Goal: Task Accomplishment & Management: Complete application form

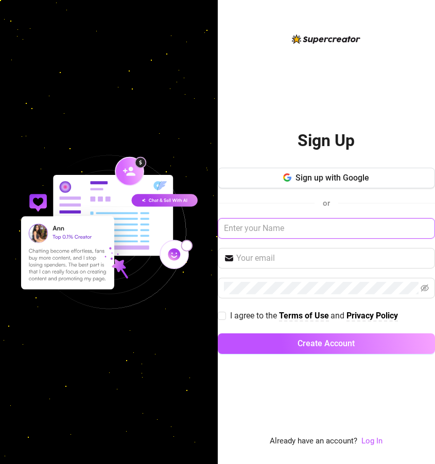
click at [271, 228] on input "text" at bounding box center [327, 228] width 218 height 21
type input "[PERSON_NAME]"
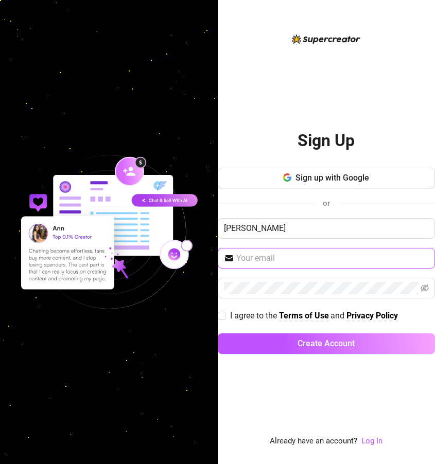
click at [267, 261] on input "text" at bounding box center [332, 258] width 193 height 12
type input "[EMAIL_ADDRESS][DOMAIN_NAME]"
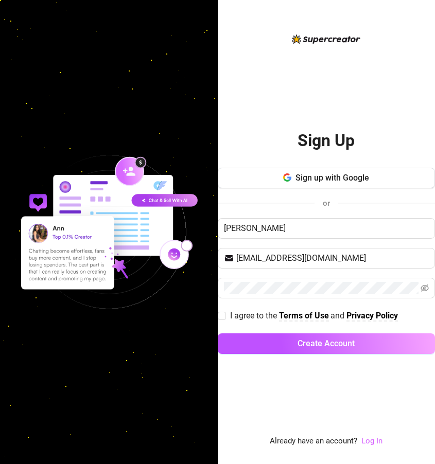
click at [372, 438] on link "Log In" at bounding box center [371, 440] width 21 height 9
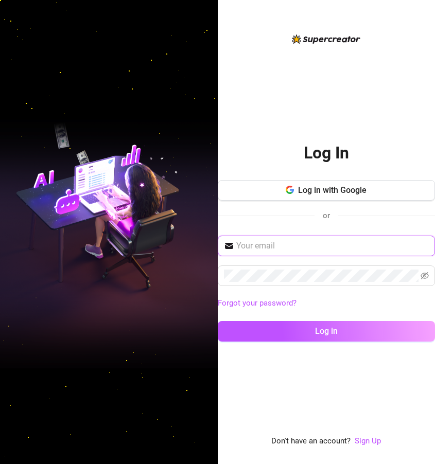
click at [272, 250] on input "text" at bounding box center [332, 246] width 193 height 12
type input "[EMAIL_ADDRESS][DOMAIN_NAME]"
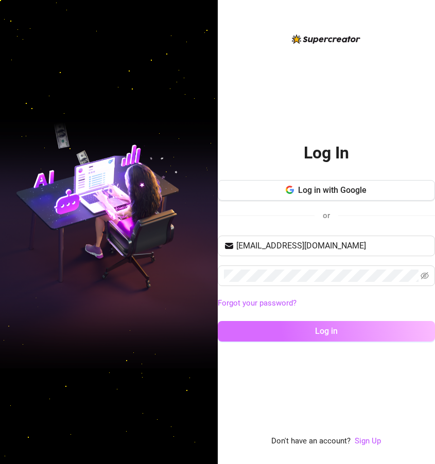
click at [309, 332] on button "Log in" at bounding box center [327, 331] width 218 height 21
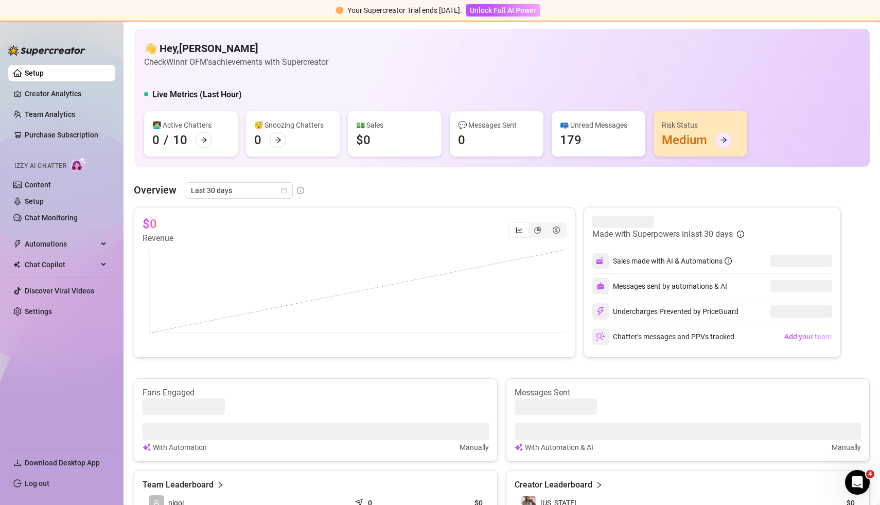
click at [434, 140] on icon "arrow-right" at bounding box center [723, 139] width 7 height 7
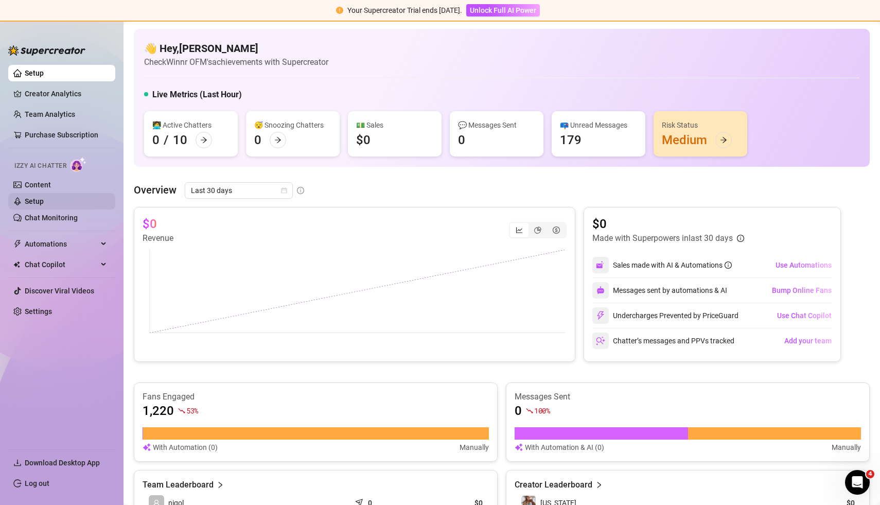
click at [42, 201] on link "Setup" at bounding box center [34, 201] width 19 height 8
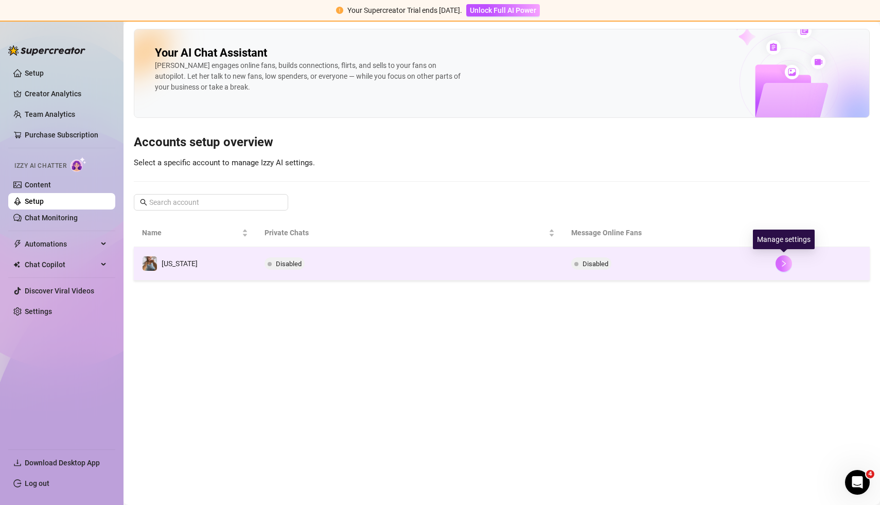
click at [434, 265] on icon "right" at bounding box center [783, 263] width 7 height 7
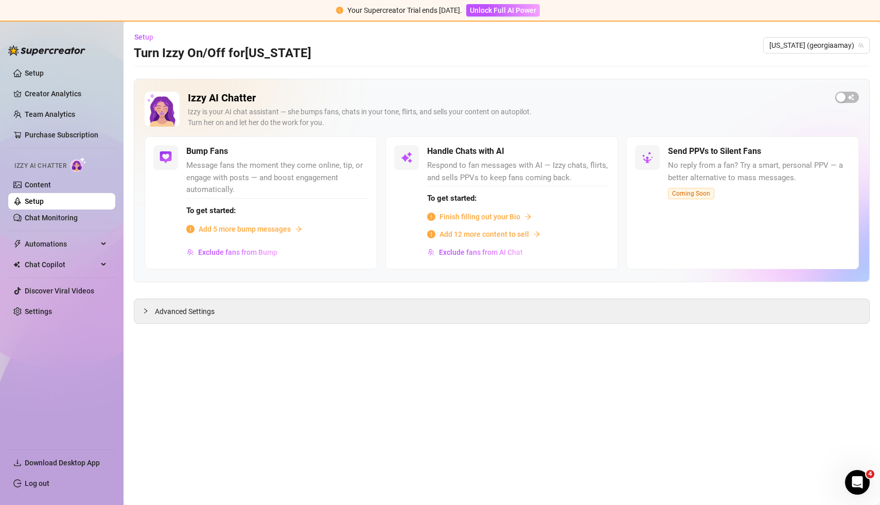
click at [434, 102] on div "Izzy AI Chatter [PERSON_NAME] is your AI chat assistant — she bumps fans, chats…" at bounding box center [502, 114] width 714 height 45
click at [434, 96] on span "button" at bounding box center [847, 97] width 24 height 11
click at [356, 158] on div "Bump Fans Message fans the moment they come online, tip, or engage with posts —…" at bounding box center [277, 202] width 182 height 115
click at [357, 150] on span "button" at bounding box center [357, 151] width 23 height 11
click at [434, 94] on div "button" at bounding box center [853, 97] width 9 height 9
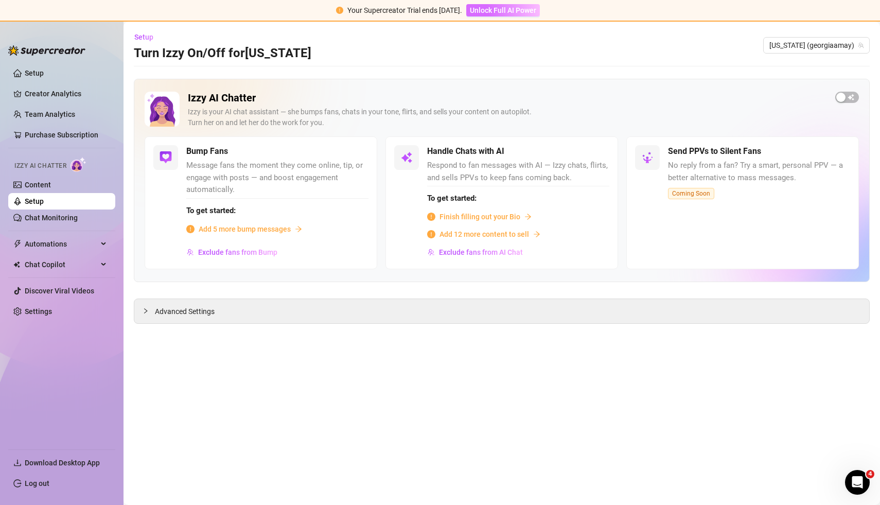
click at [434, 12] on span "Unlock Full AI Power" at bounding box center [503, 10] width 66 height 8
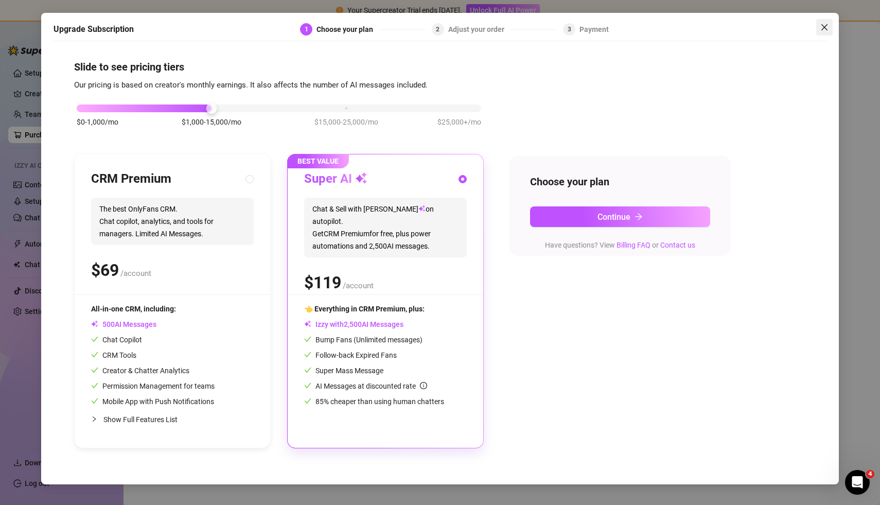
click at [434, 28] on icon "close" at bounding box center [824, 27] width 6 height 6
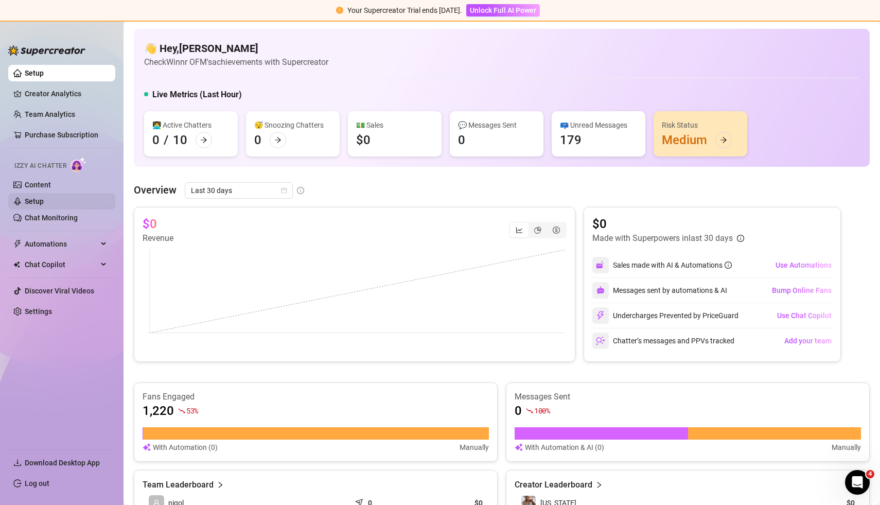
click at [32, 200] on link "Setup" at bounding box center [34, 201] width 19 height 8
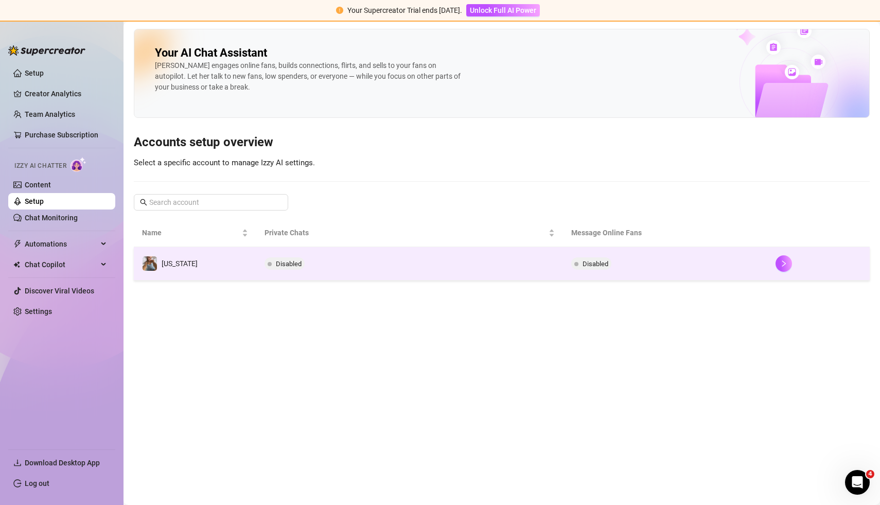
click at [334, 264] on td "Disabled" at bounding box center [409, 263] width 307 height 33
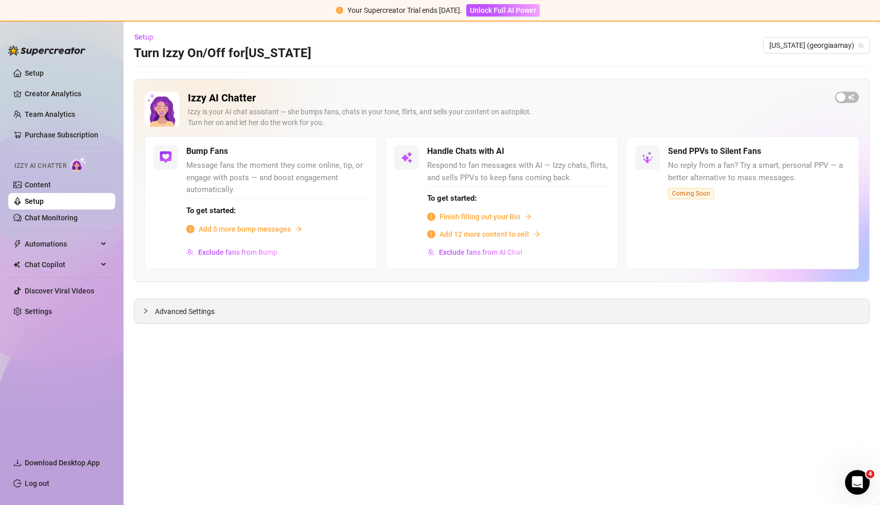
click at [309, 314] on div "Advanced Settings" at bounding box center [501, 311] width 735 height 24
click at [161, 314] on span "Advanced Settings" at bounding box center [185, 311] width 60 height 11
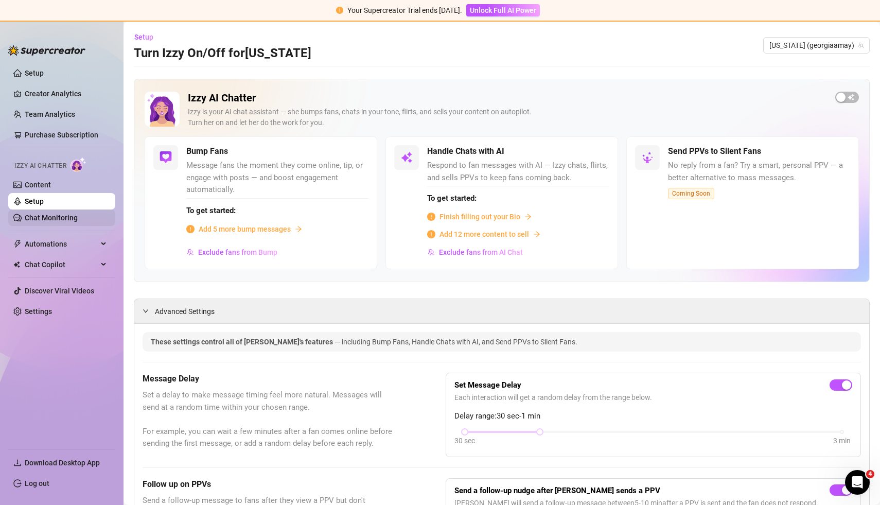
click at [63, 218] on link "Chat Monitoring" at bounding box center [51, 218] width 53 height 8
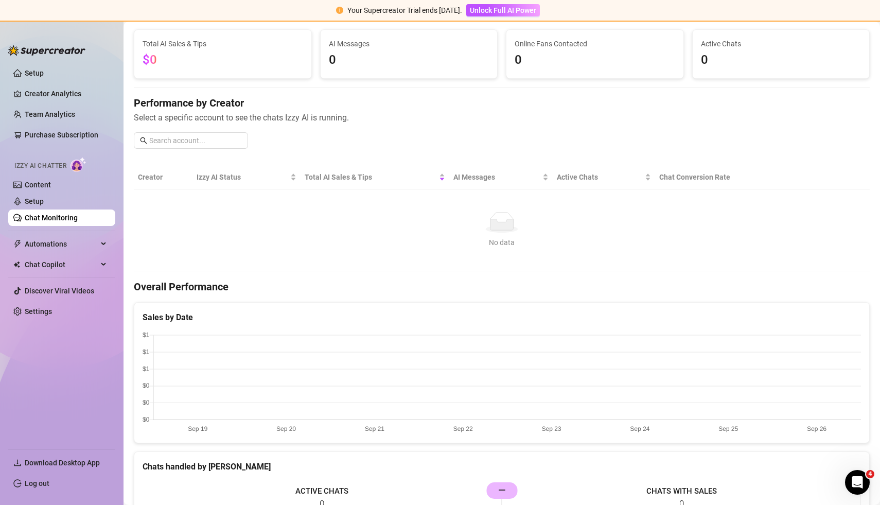
scroll to position [35, 0]
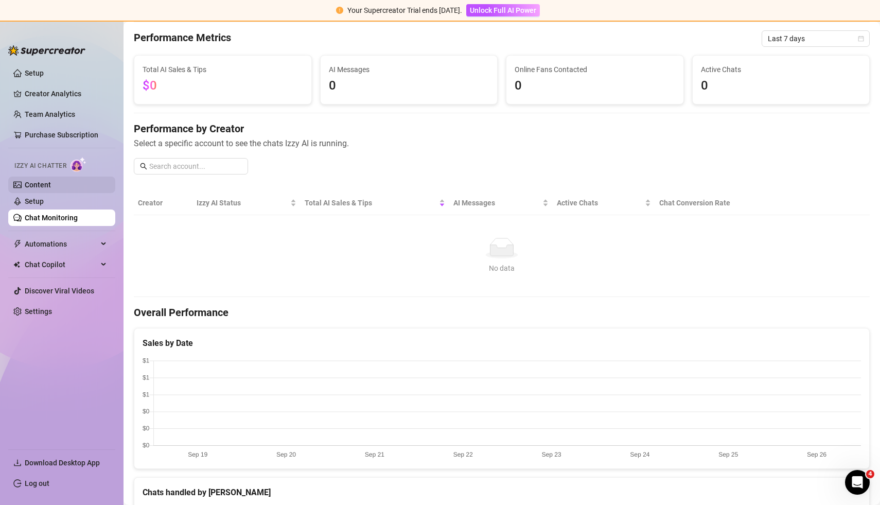
click at [46, 189] on link "Content" at bounding box center [38, 185] width 26 height 8
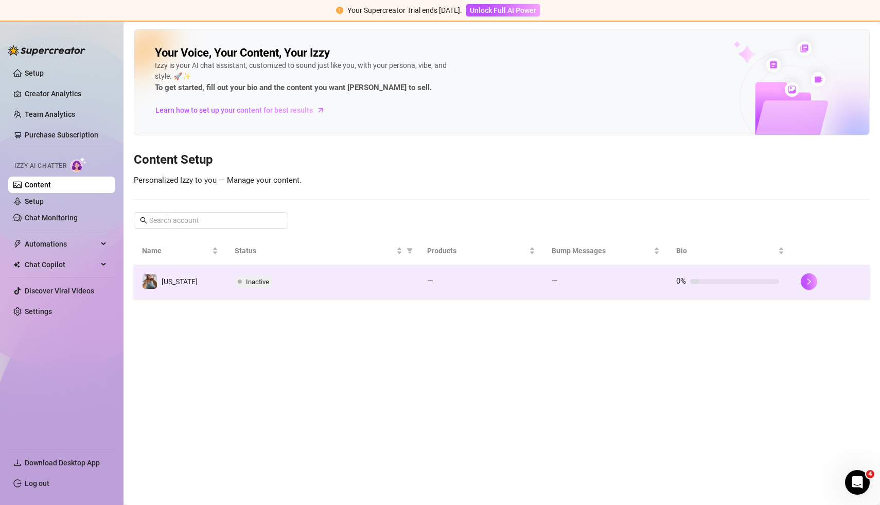
click at [243, 276] on span "Inactive" at bounding box center [254, 281] width 38 height 12
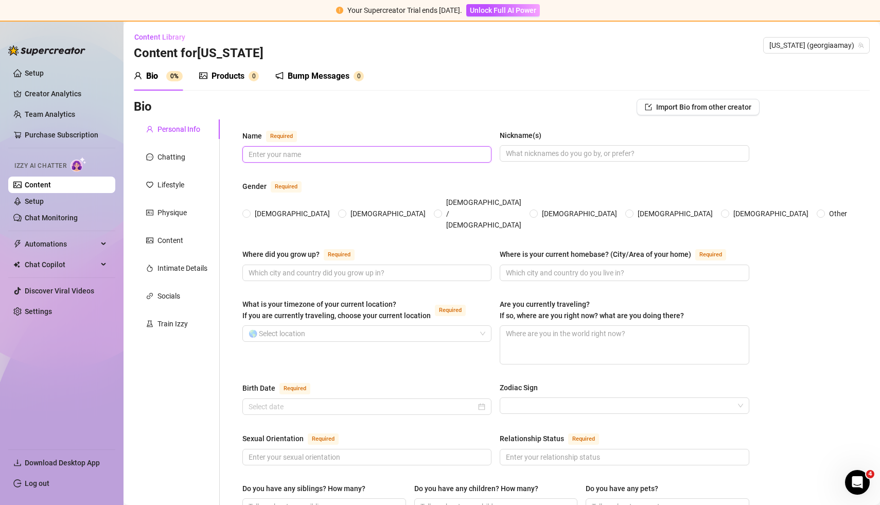
click at [318, 156] on input "Name Required" at bounding box center [366, 154] width 235 height 11
type input "[US_STATE]"
click at [434, 152] on input "Nickname(s)" at bounding box center [623, 153] width 235 height 11
type input "Gigi"
click at [251, 209] on span at bounding box center [246, 213] width 8 height 8
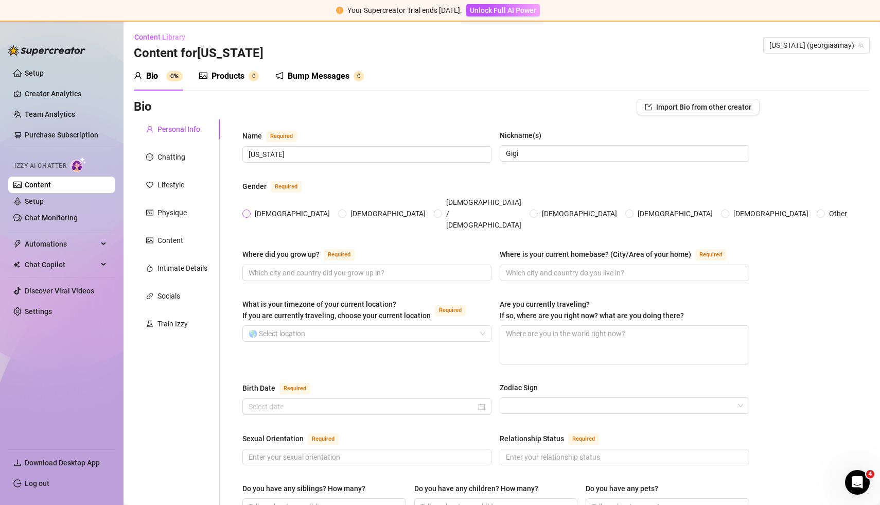
click at [249, 211] on input "[DEMOGRAPHIC_DATA]" at bounding box center [247, 214] width 4 height 7
radio input "true"
click at [285, 267] on input "Where did you grow up? Required" at bounding box center [366, 272] width 235 height 11
type input "[GEOGRAPHIC_DATA]"
click at [434, 267] on input "Where is your current homebase? (City/Area of your home) Required" at bounding box center [623, 272] width 235 height 11
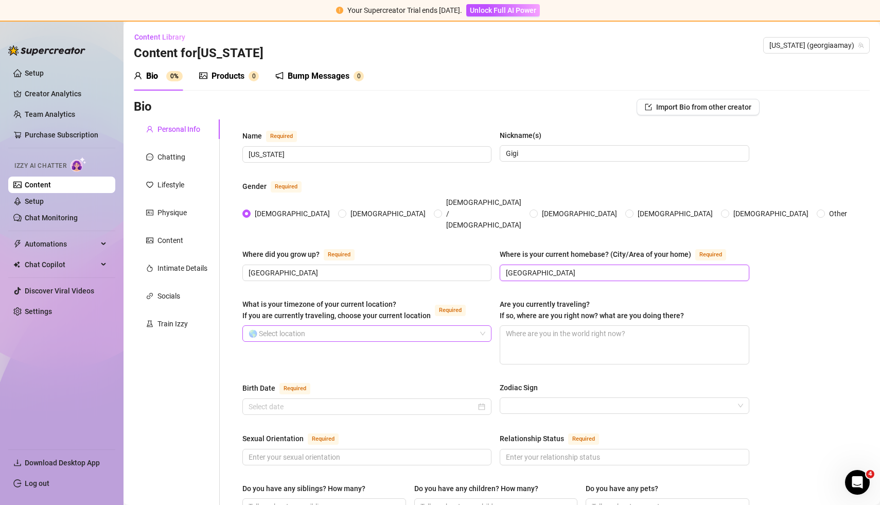
click at [434, 325] on div "🌎 Select location" at bounding box center [366, 333] width 249 height 16
type input "[GEOGRAPHIC_DATA]"
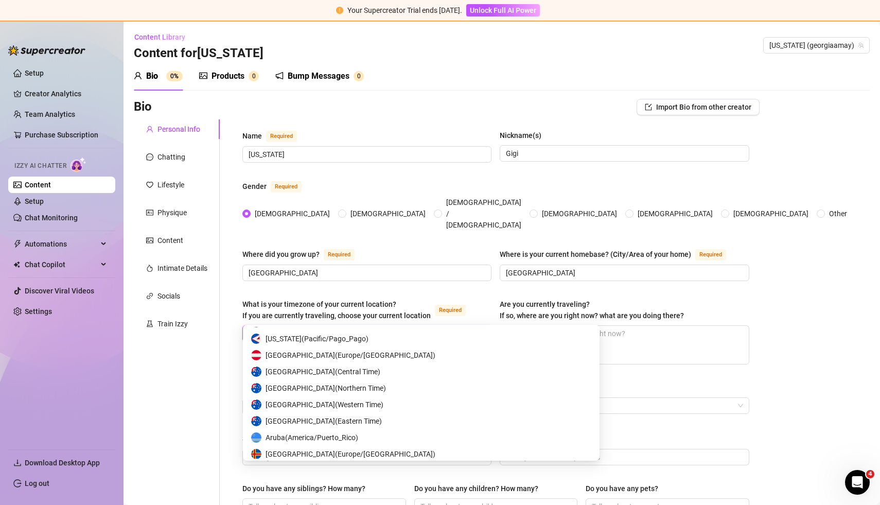
scroll to position [334, 0]
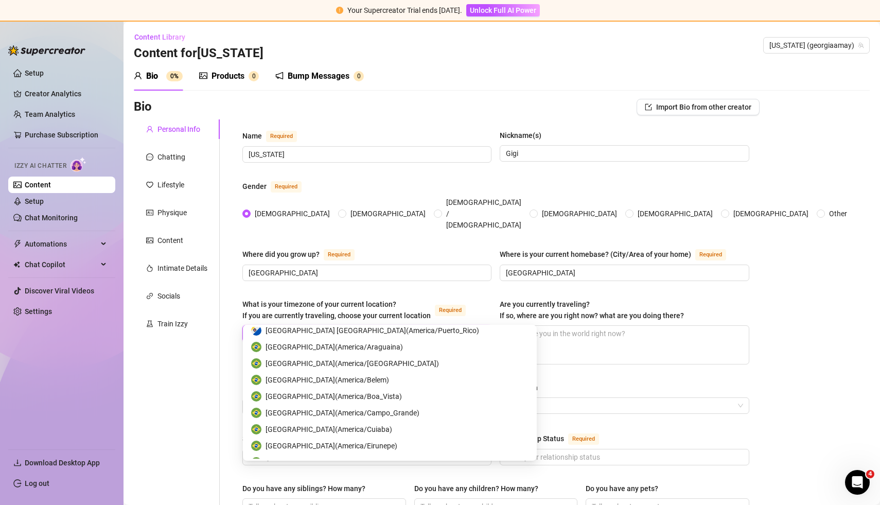
type input "mex"
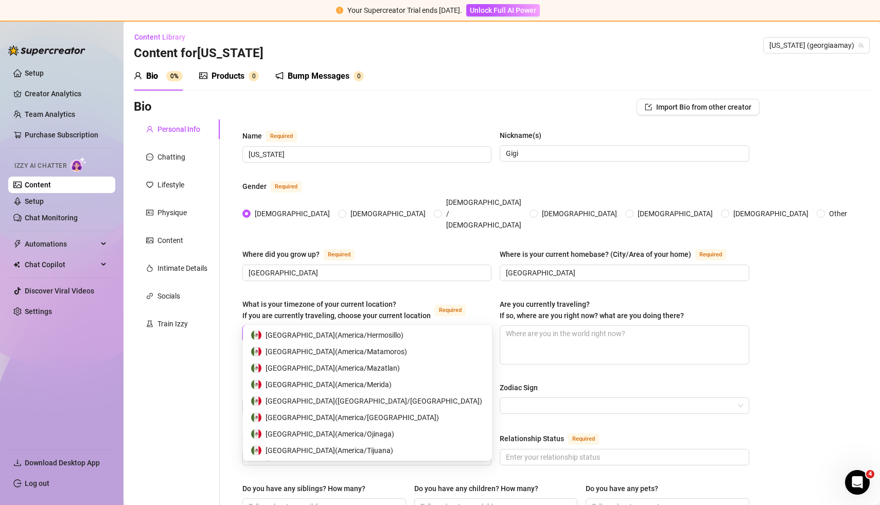
scroll to position [66, 0]
click at [369, 382] on div "[GEOGRAPHIC_DATA] ( [GEOGRAPHIC_DATA]/[GEOGRAPHIC_DATA] )" at bounding box center [367, 384] width 233 height 11
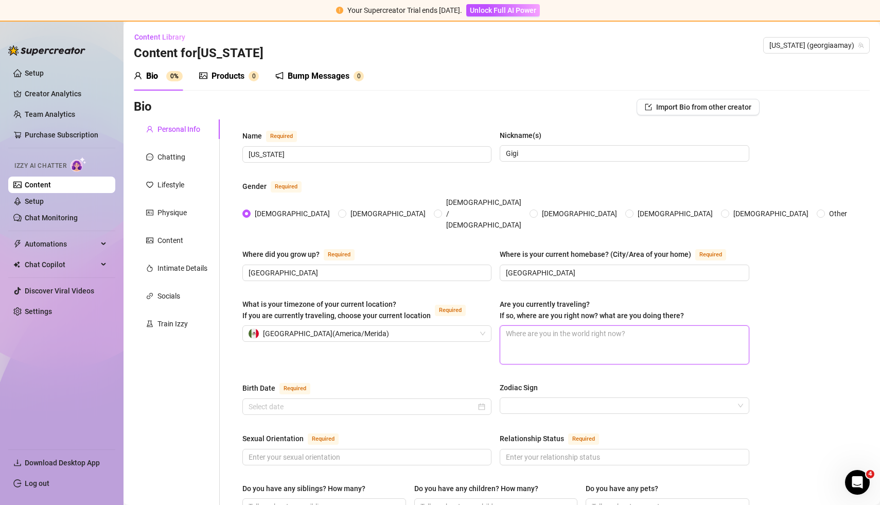
click at [434, 326] on textarea "Are you currently traveling? If so, where are you right now? what are you doing…" at bounding box center [624, 345] width 248 height 38
type textarea "O"
type textarea "On"
type textarea "On H"
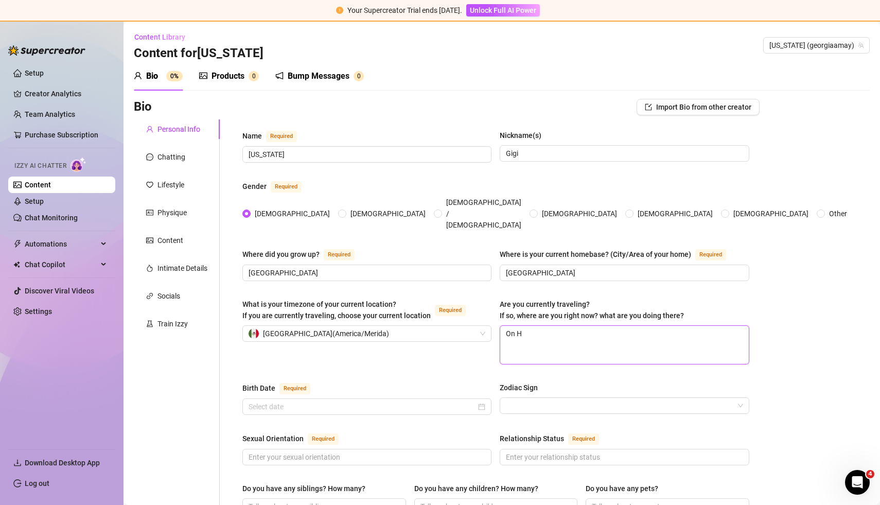
type textarea "On Ho"
type textarea "On H"
type textarea "On"
type textarea "O"
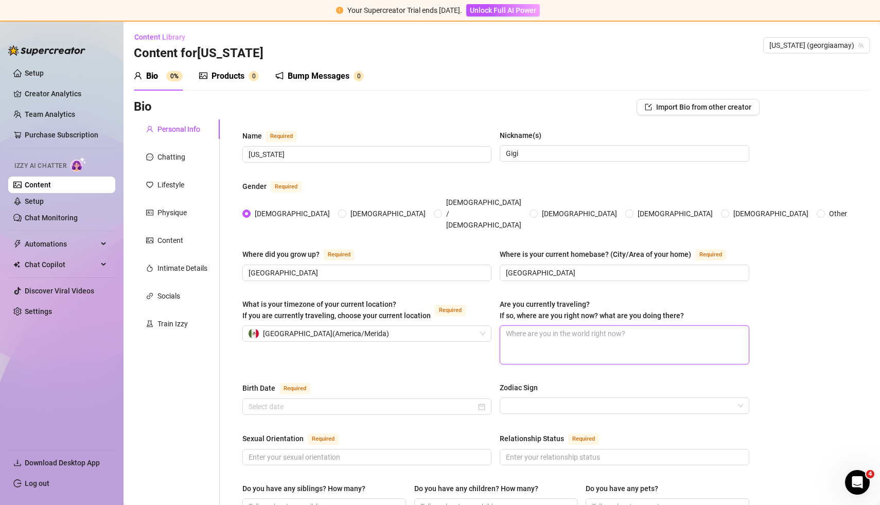
type textarea "I"
type textarea "I a"
type textarea "I am"
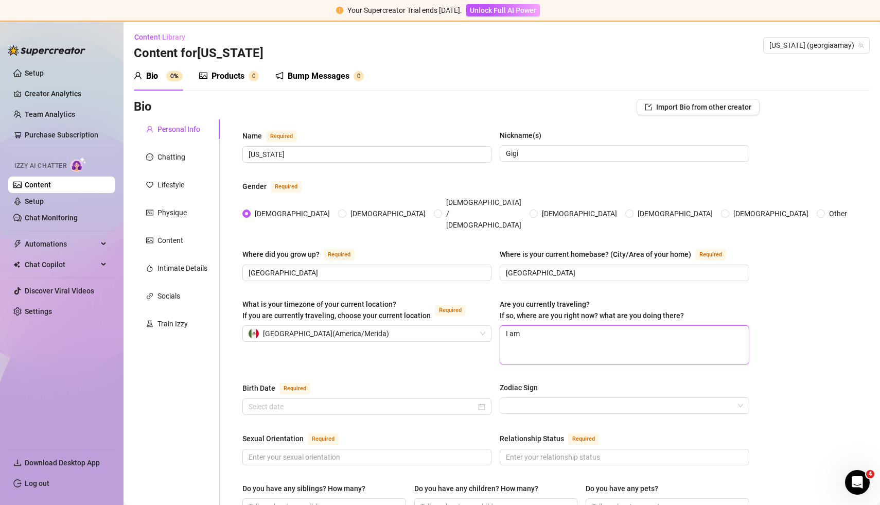
type textarea "I am t"
type textarea "I am tr"
type textarea "I am tra"
type textarea "I am trav"
type textarea "I am trave"
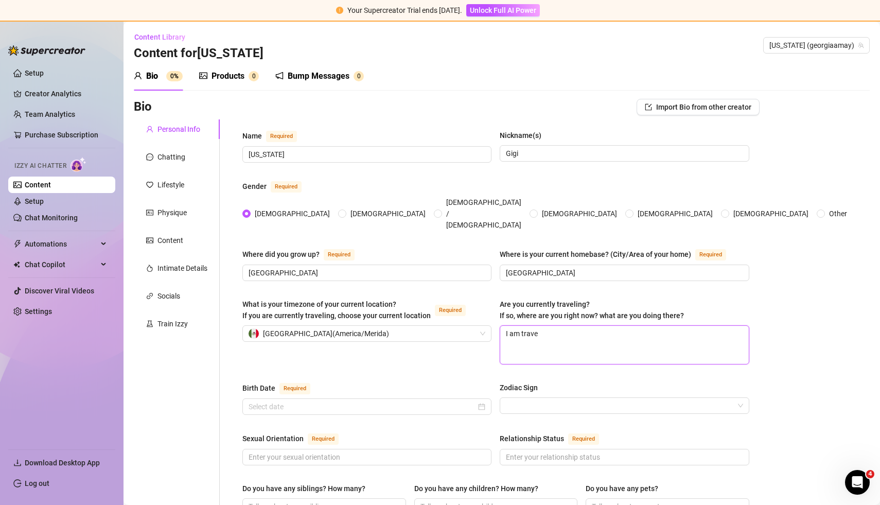
type textarea "I am travel"
type textarea "I am traveli"
type textarea "I am travelin"
type textarea "I am traveling"
type textarea "I am travelin"
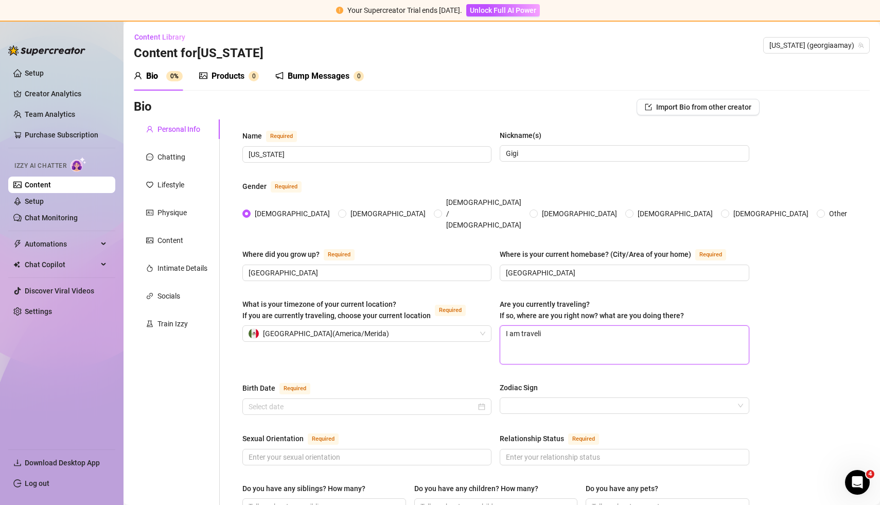
type textarea "I am travel"
type textarea "I am trave"
type textarea "I am trav"
type textarea "I am tra"
type textarea "I am tr"
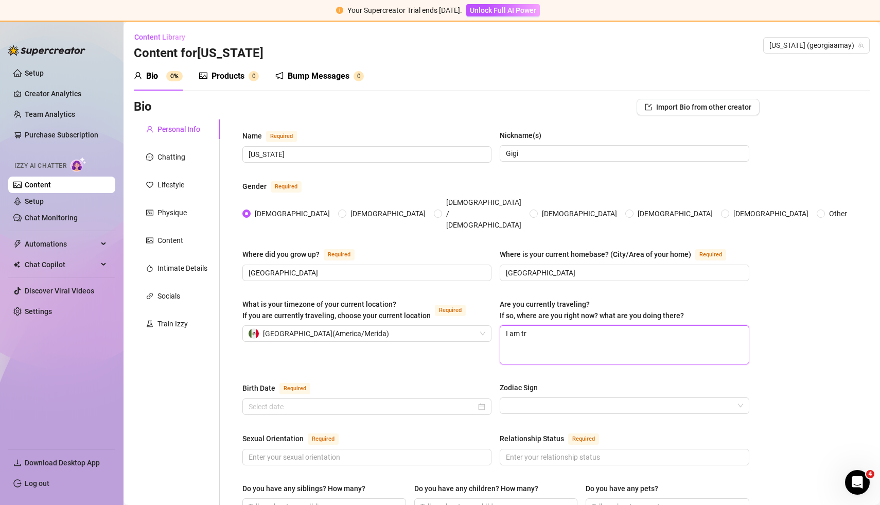
type textarea "I am t"
type textarea "I am"
type textarea "I am s"
type textarea "I am st"
type textarea "I am sta"
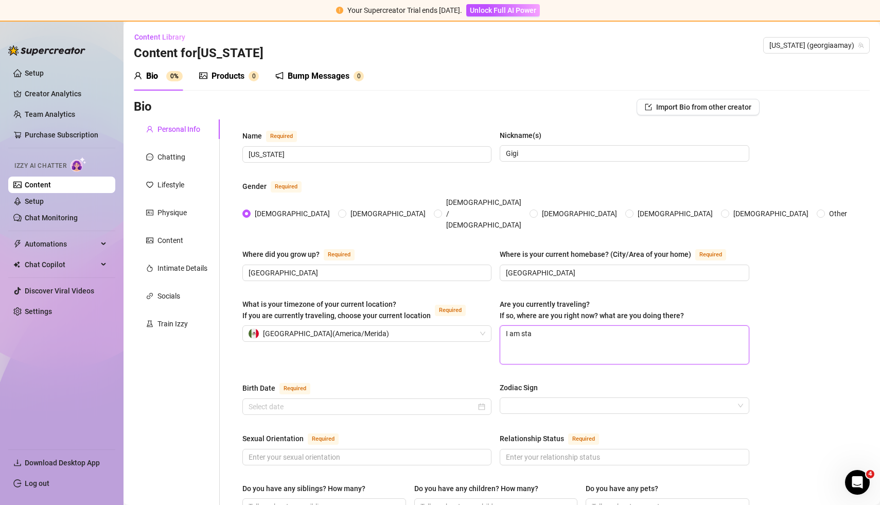
type textarea "I am stay"
type textarea "I am stayi"
type textarea "I am stayin"
type textarea "I am staying"
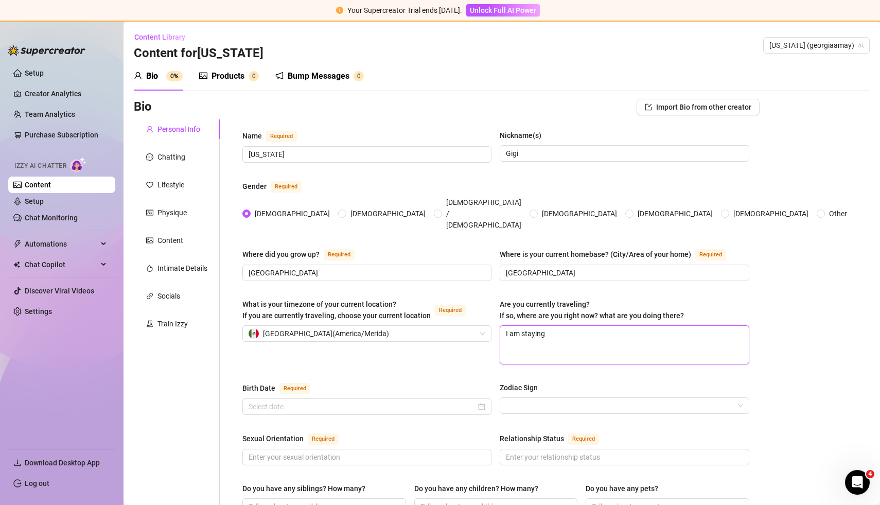
type textarea "I am staying i"
type textarea "I am staying in"
type textarea "I am staying in M"
type textarea "I am staying in Me"
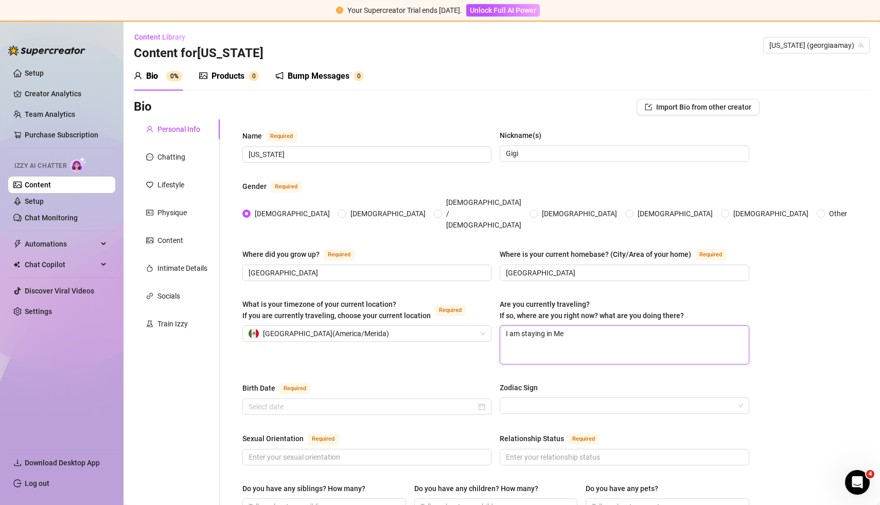
type textarea "I am staying in [GEOGRAPHIC_DATA]"
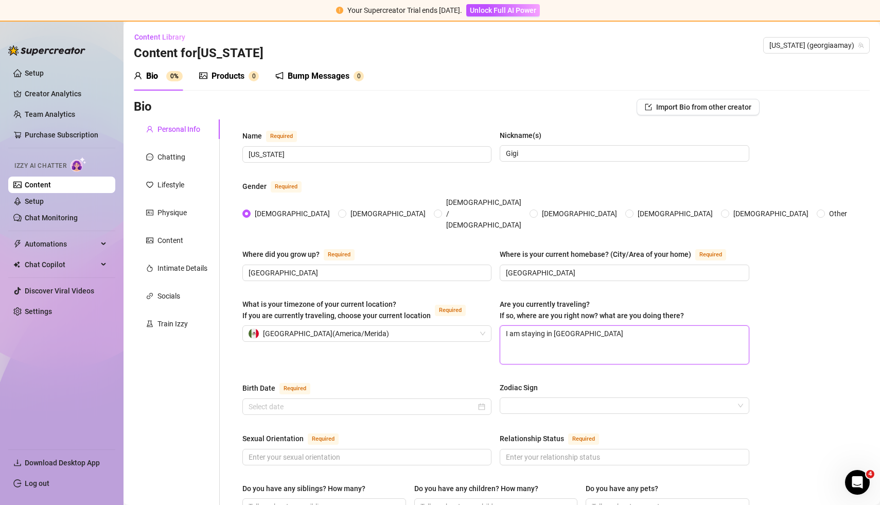
type textarea "I am staying in [GEOGRAPHIC_DATA] f"
type textarea "I am staying in [GEOGRAPHIC_DATA] fo"
type textarea "I am staying in [GEOGRAPHIC_DATA] for"
type textarea "I am staying in [GEOGRAPHIC_DATA] for a"
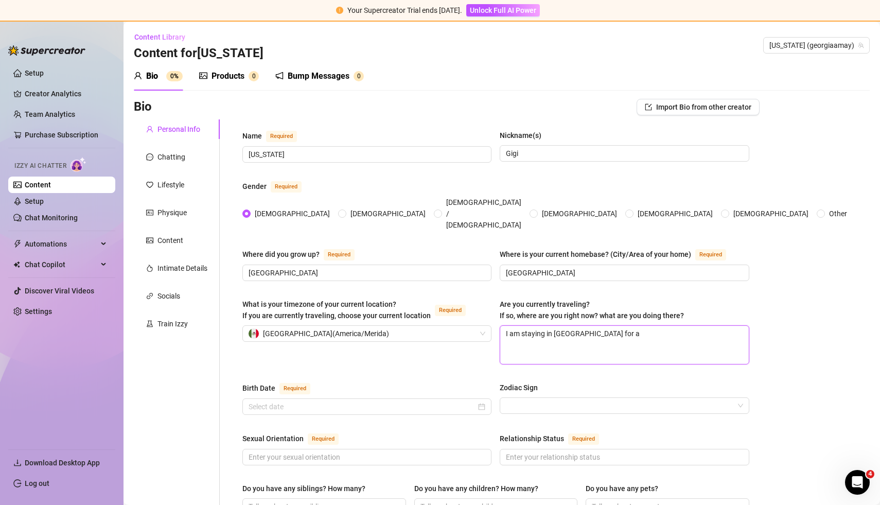
type textarea "I am staying in [GEOGRAPHIC_DATA] for a"
type textarea "I am staying in [GEOGRAPHIC_DATA] for a f"
type textarea "I am staying in [GEOGRAPHIC_DATA] for a fe"
type textarea "I am staying in [GEOGRAPHIC_DATA] for a few"
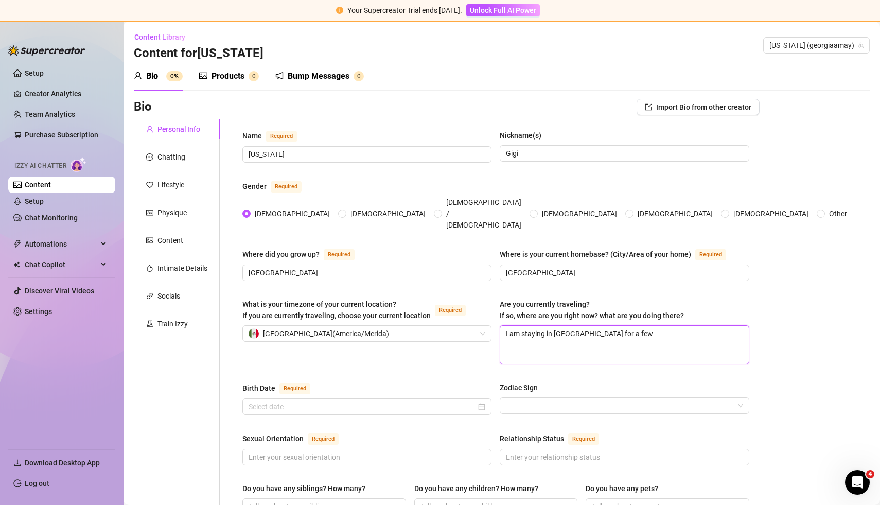
type textarea "I am staying in [GEOGRAPHIC_DATA] for a few m"
type textarea "I am staying in [GEOGRAPHIC_DATA] for a few mo"
type textarea "I am staying in [GEOGRAPHIC_DATA] for a few mon"
type textarea "I am staying in [GEOGRAPHIC_DATA] for a few mont"
type textarea "I am staying in [GEOGRAPHIC_DATA] for a few month"
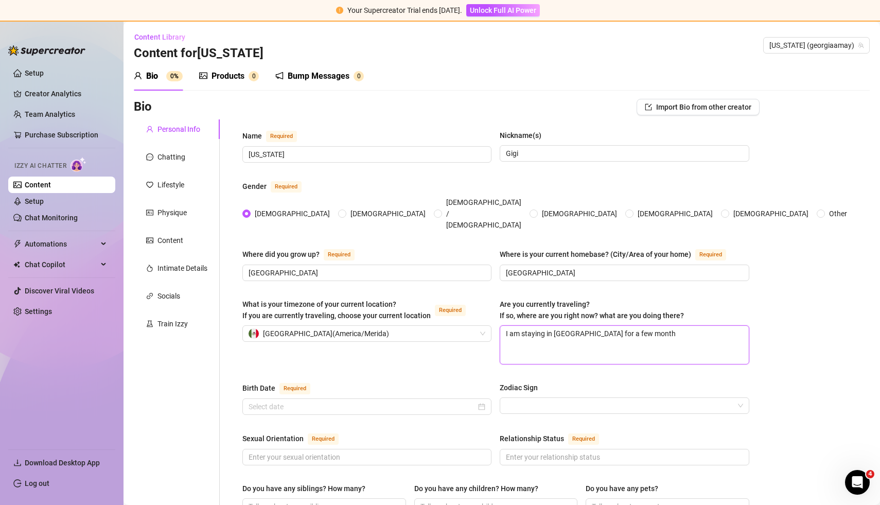
type textarea "I am staying in [GEOGRAPHIC_DATA] for a few months"
type textarea "I am staying in [GEOGRAPHIC_DATA] for a few months w"
type textarea "I am staying in [GEOGRAPHIC_DATA] for a few months wi"
type textarea "I am staying in [GEOGRAPHIC_DATA] for a few months wit"
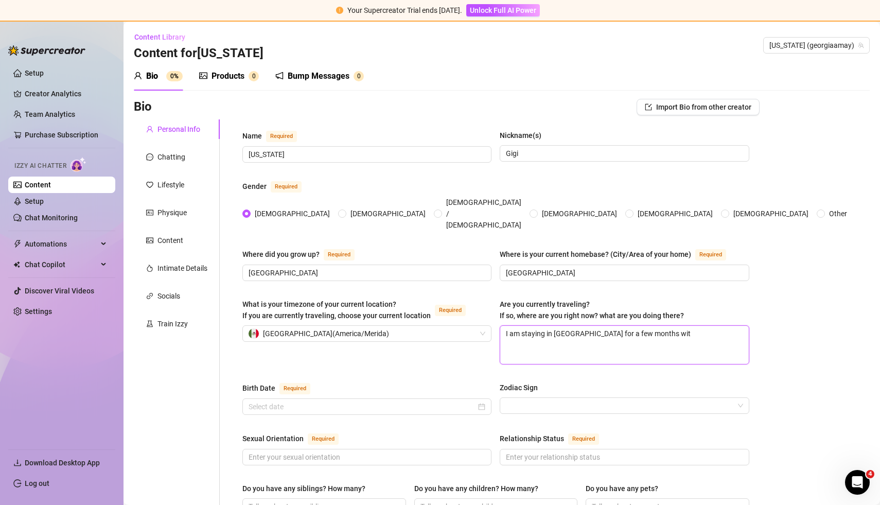
type textarea "I am staying in [GEOGRAPHIC_DATA] for a few months with"
type textarea "I am staying in [GEOGRAPHIC_DATA] for a few months with m"
type textarea "I am staying in [GEOGRAPHIC_DATA] for a few months with my"
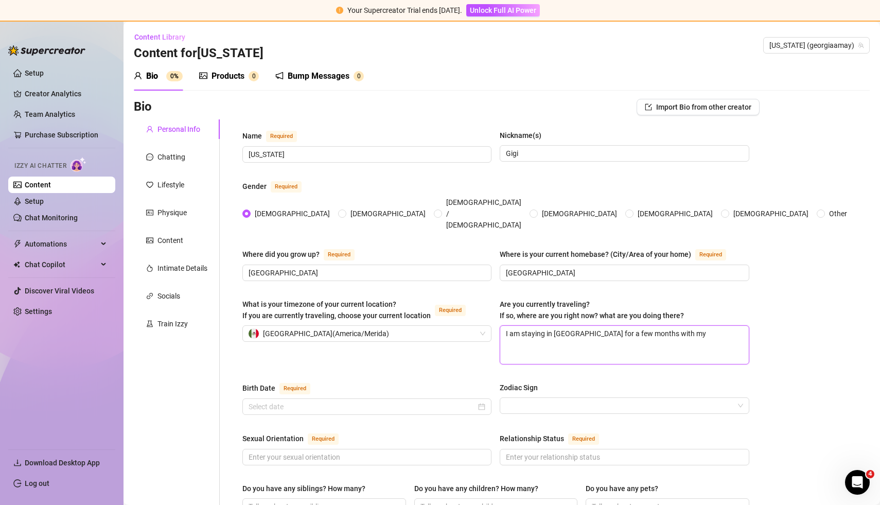
type textarea "I am staying in [GEOGRAPHIC_DATA] for a few months with my f"
type textarea "I am staying in [GEOGRAPHIC_DATA] for a few months with my fr"
type textarea "I am staying in [GEOGRAPHIC_DATA] for a few months with my fri"
type textarea "I am staying in [GEOGRAPHIC_DATA] for a few months with my frie"
type textarea "I am staying in [GEOGRAPHIC_DATA] for a few months with my frien"
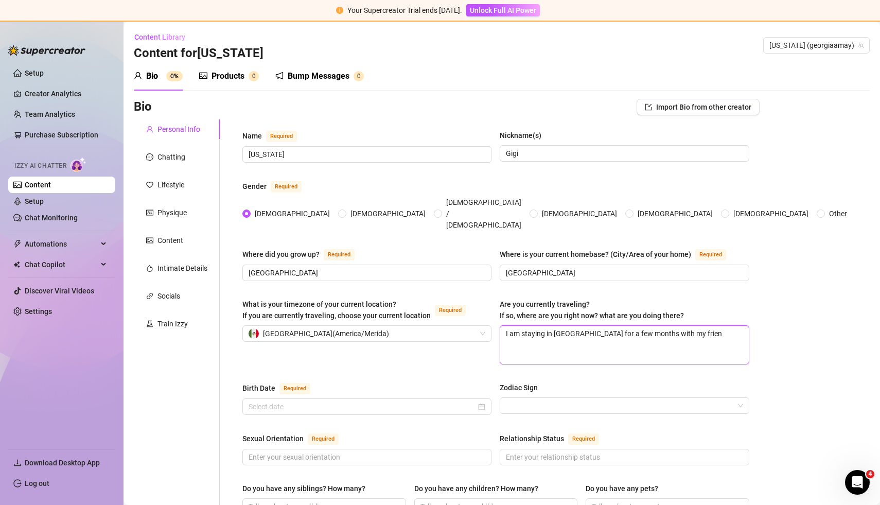
type textarea "I am staying in [GEOGRAPHIC_DATA] for a few months with my friend"
type textarea "I am staying in [GEOGRAPHIC_DATA] for a few months with my friend L"
type textarea "I am staying in [GEOGRAPHIC_DATA] for a few months with my friend [PERSON_NAME]"
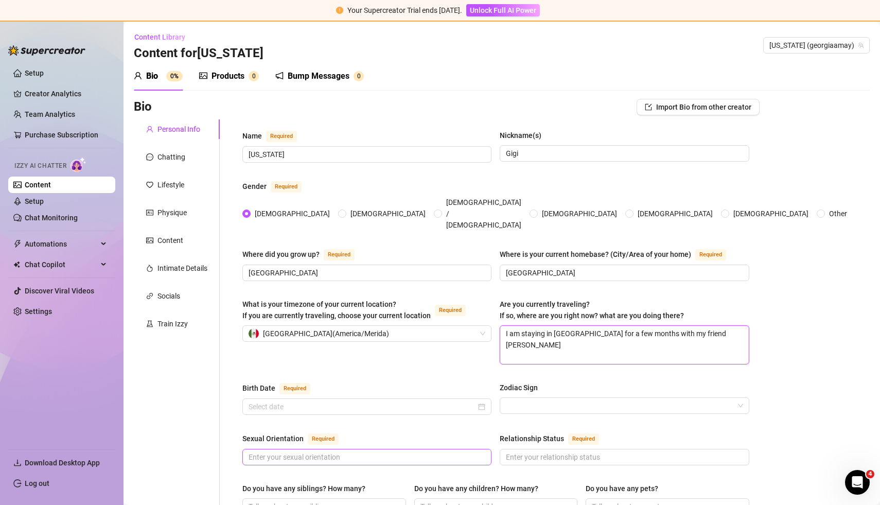
type textarea "I am staying in [GEOGRAPHIC_DATA] for a few months with my friend [PERSON_NAME]"
click at [434, 451] on input "Sexual Orientation Required" at bounding box center [366, 456] width 235 height 11
type input "[DEMOGRAPHIC_DATA]"
click at [434, 451] on input "Relationship Status Required" at bounding box center [623, 456] width 235 height 11
type input "[PERSON_NAME]"
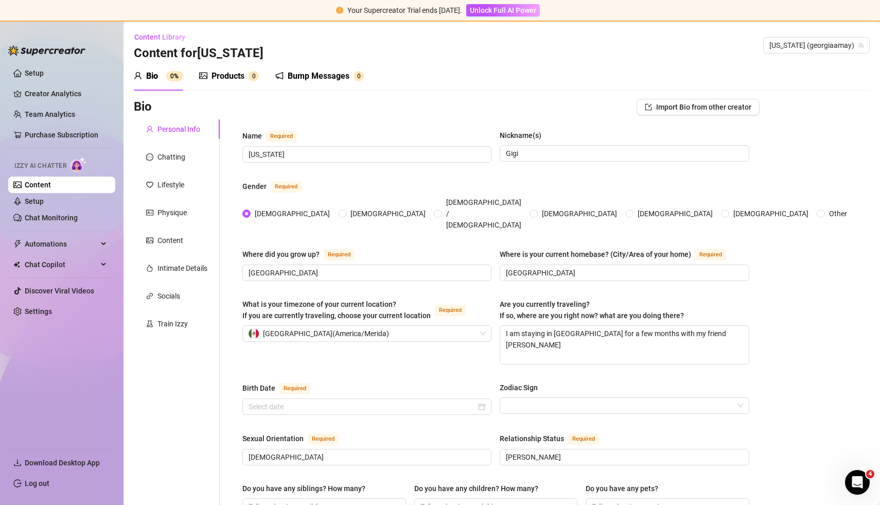
click at [434, 432] on div "Relationship Status Required" at bounding box center [624, 440] width 249 height 16
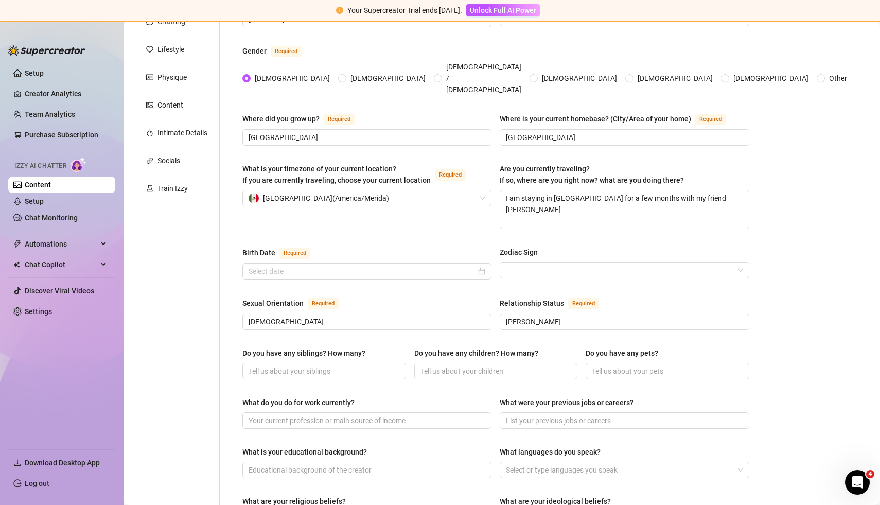
scroll to position [141, 0]
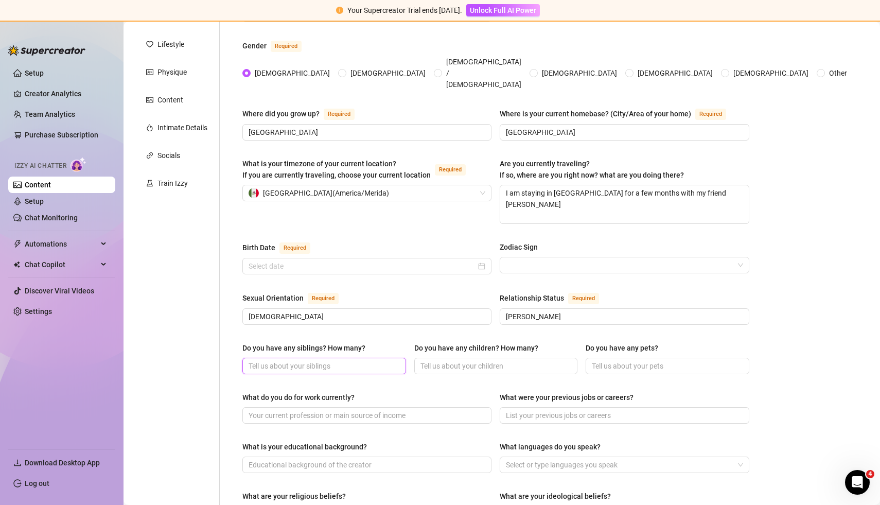
click at [355, 360] on input "Do you have any siblings? How many?" at bounding box center [323, 365] width 149 height 11
type input "0"
click at [432, 360] on input "Do you have any children? How many?" at bounding box center [494, 365] width 149 height 11
type input "0"
click at [434, 360] on input "Do you have any pets?" at bounding box center [666, 365] width 149 height 11
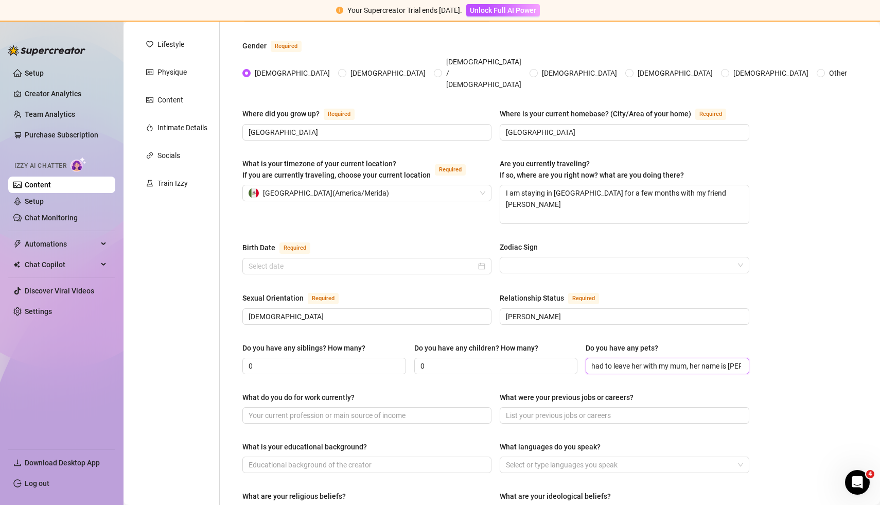
scroll to position [0, 58]
type input "I have a cat but I had to leave her with my mum, her name is [PERSON_NAME]"
click at [352, 410] on input "What do you do for work currently?" at bounding box center [366, 415] width 235 height 11
type input "F"
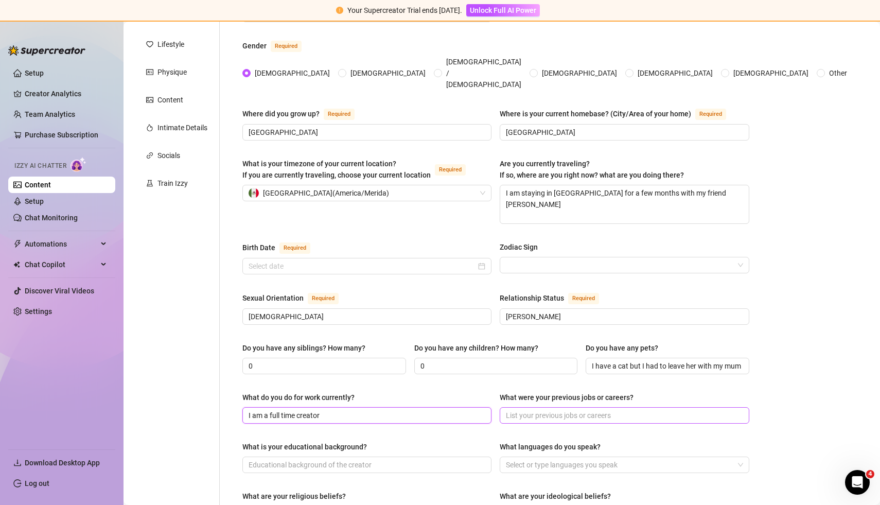
type input "I am a full time creator"
click at [434, 410] on input "What were your previous jobs or careers?" at bounding box center [623, 415] width 235 height 11
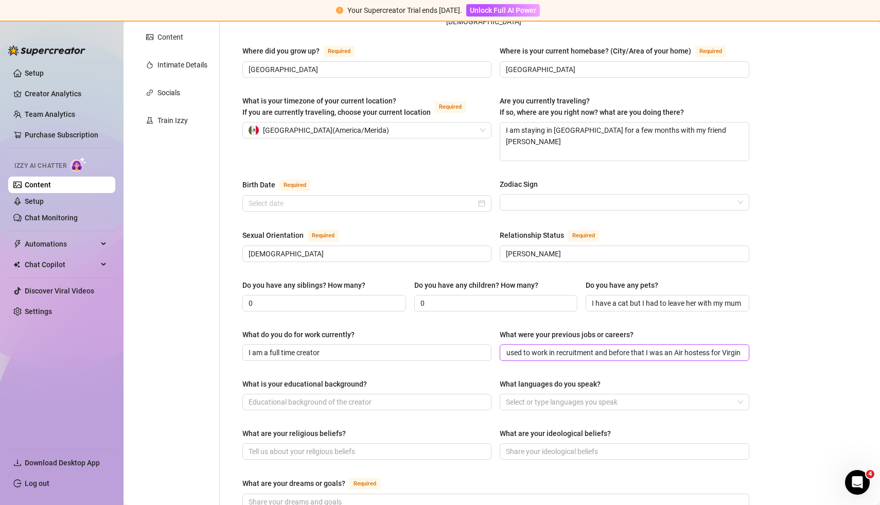
scroll to position [213, 0]
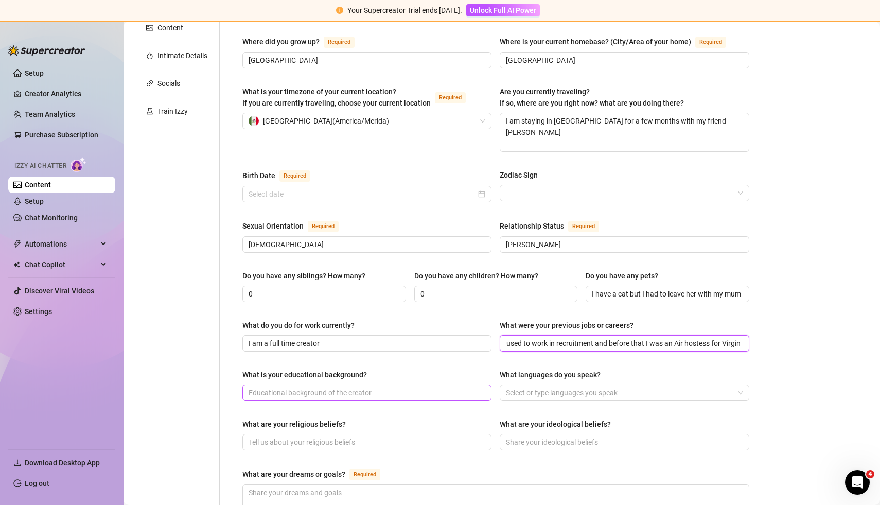
type input "I used to work in recruitment and before that I was an Air hostess for Virgin"
click at [367, 387] on input "What is your educational background?" at bounding box center [366, 392] width 235 height 11
click at [434, 385] on div at bounding box center [619, 392] width 234 height 14
type input "college"
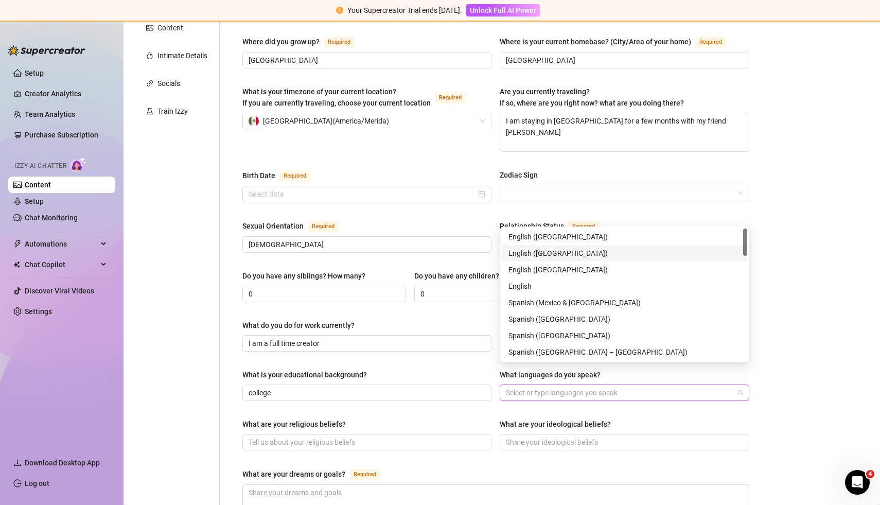
click at [434, 254] on div "English ([GEOGRAPHIC_DATA])" at bounding box center [624, 253] width 233 height 11
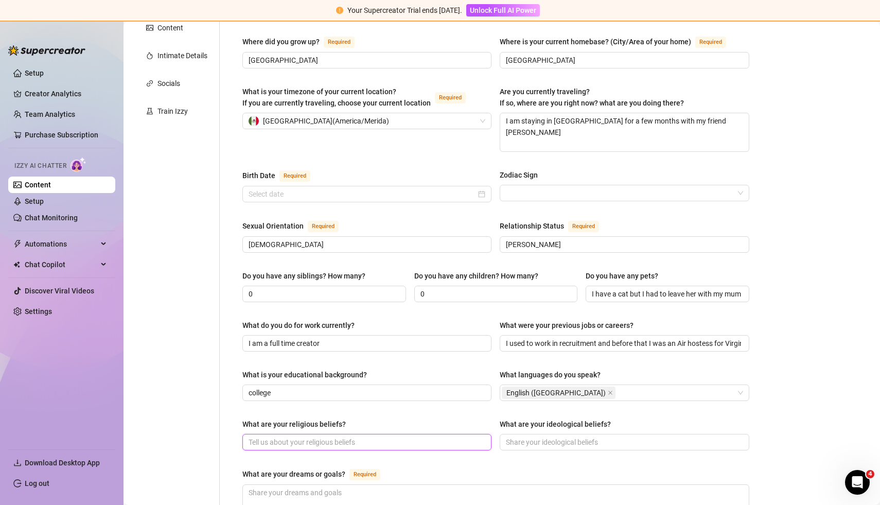
click at [401, 436] on input "What are your religious beliefs?" at bounding box center [366, 441] width 235 height 11
type input "None"
click at [434, 436] on input "What are your ideological beliefs?" at bounding box center [623, 441] width 235 height 11
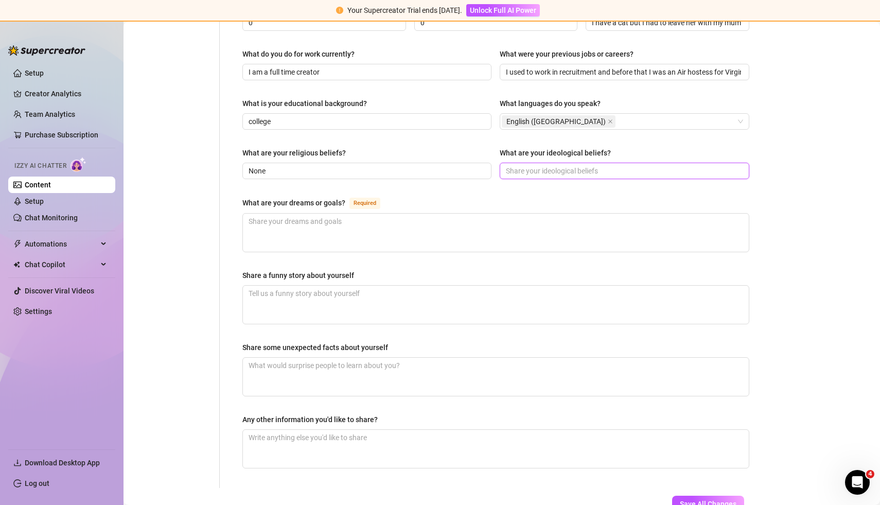
scroll to position [486, 0]
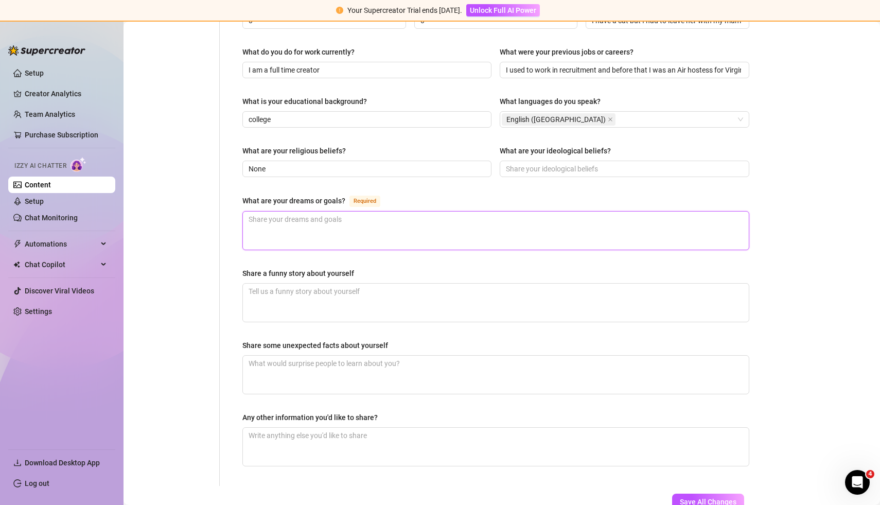
click at [304, 212] on textarea "What are your dreams or goals? Required" at bounding box center [496, 231] width 506 height 38
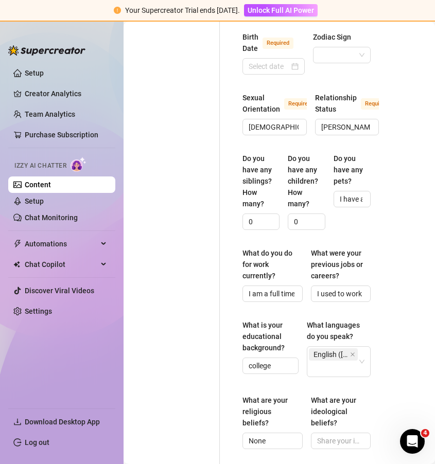
scroll to position [519, 0]
